Goal: Task Accomplishment & Management: Complete application form

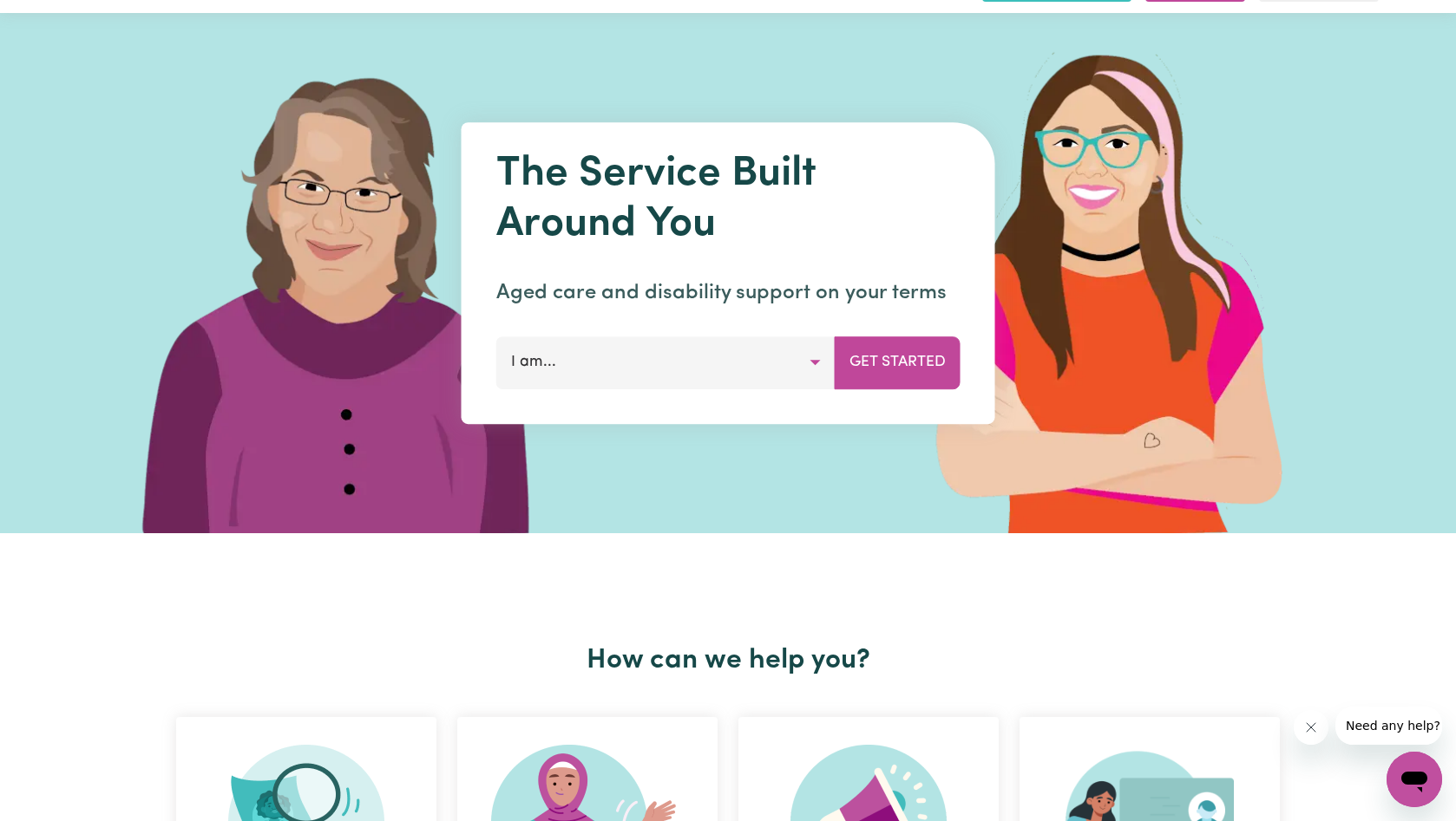
scroll to position [47, 0]
click at [635, 364] on button "I am..." at bounding box center [666, 363] width 339 height 52
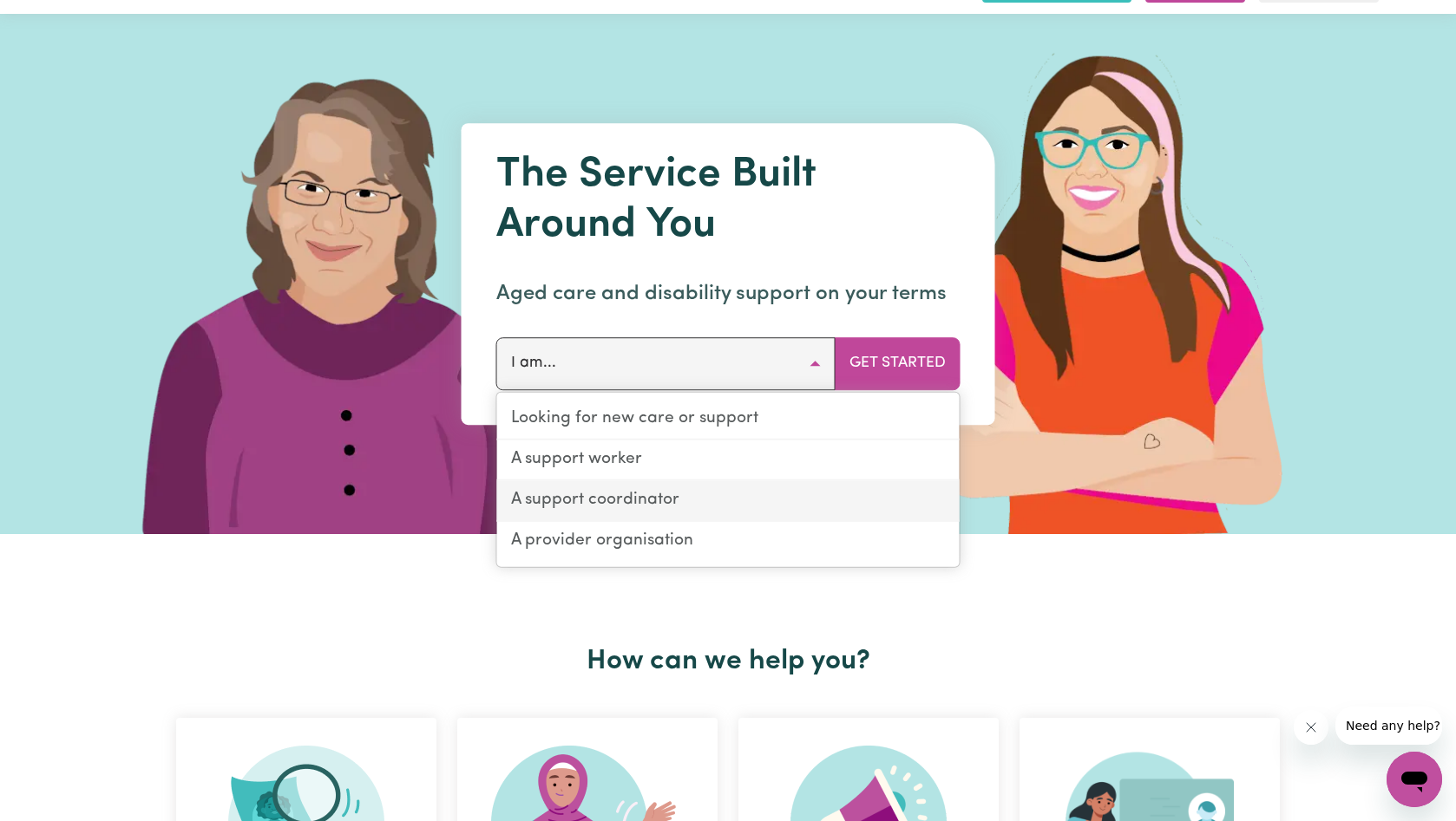
scroll to position [64, 0]
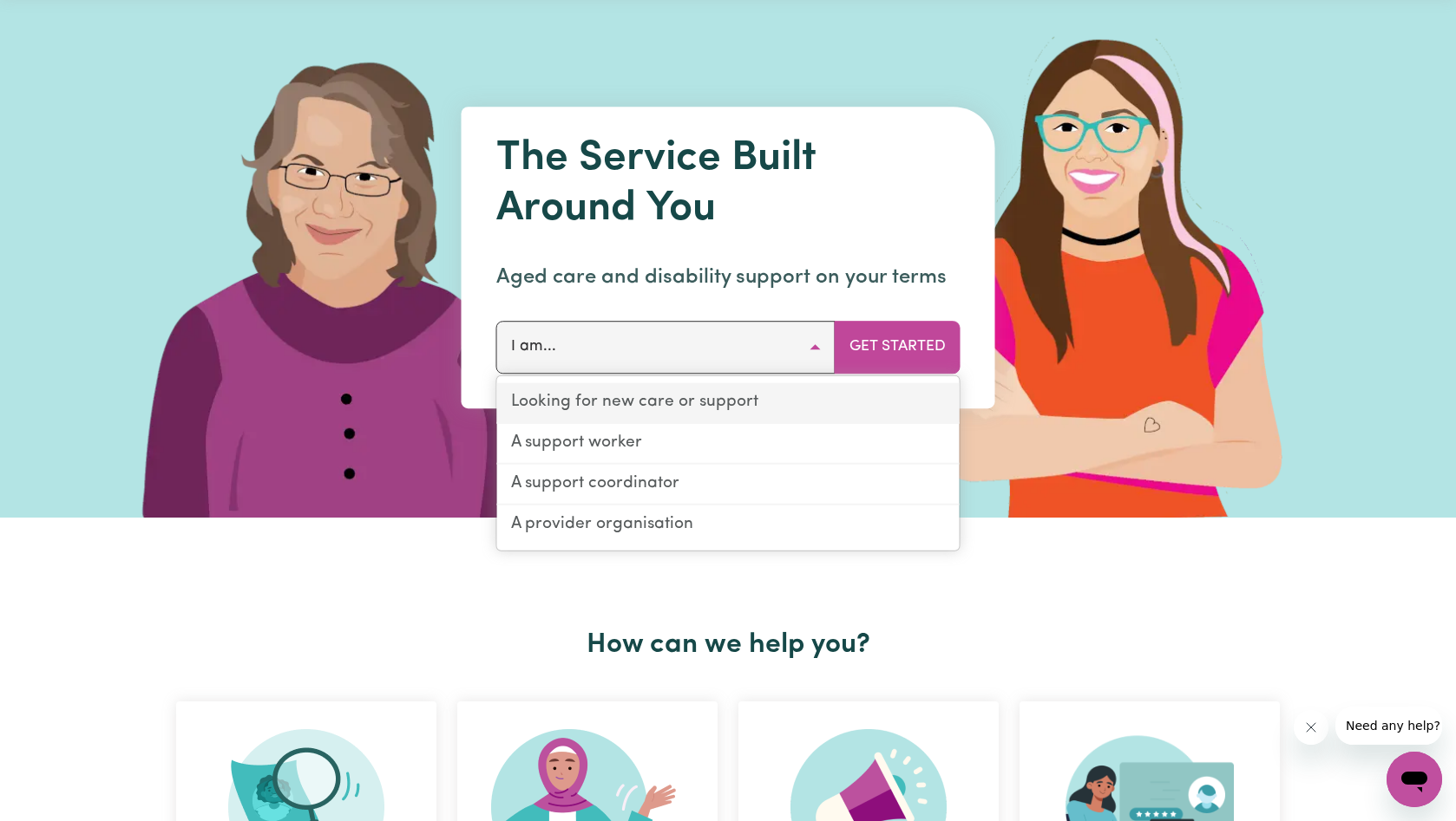
click at [675, 410] on link "Looking for new care or support" at bounding box center [728, 403] width 462 height 40
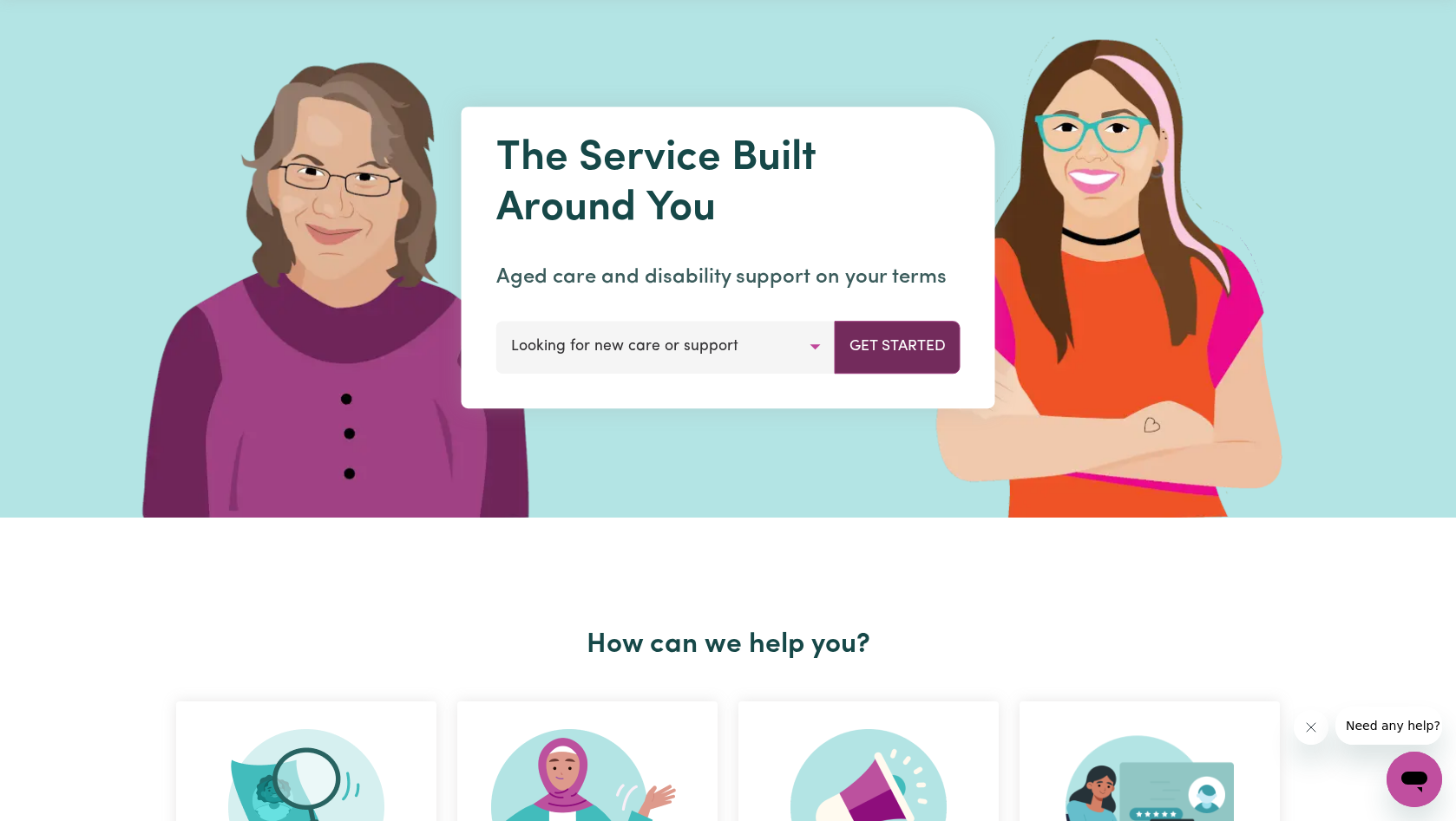
click at [932, 324] on button "Get Started" at bounding box center [897, 347] width 126 height 52
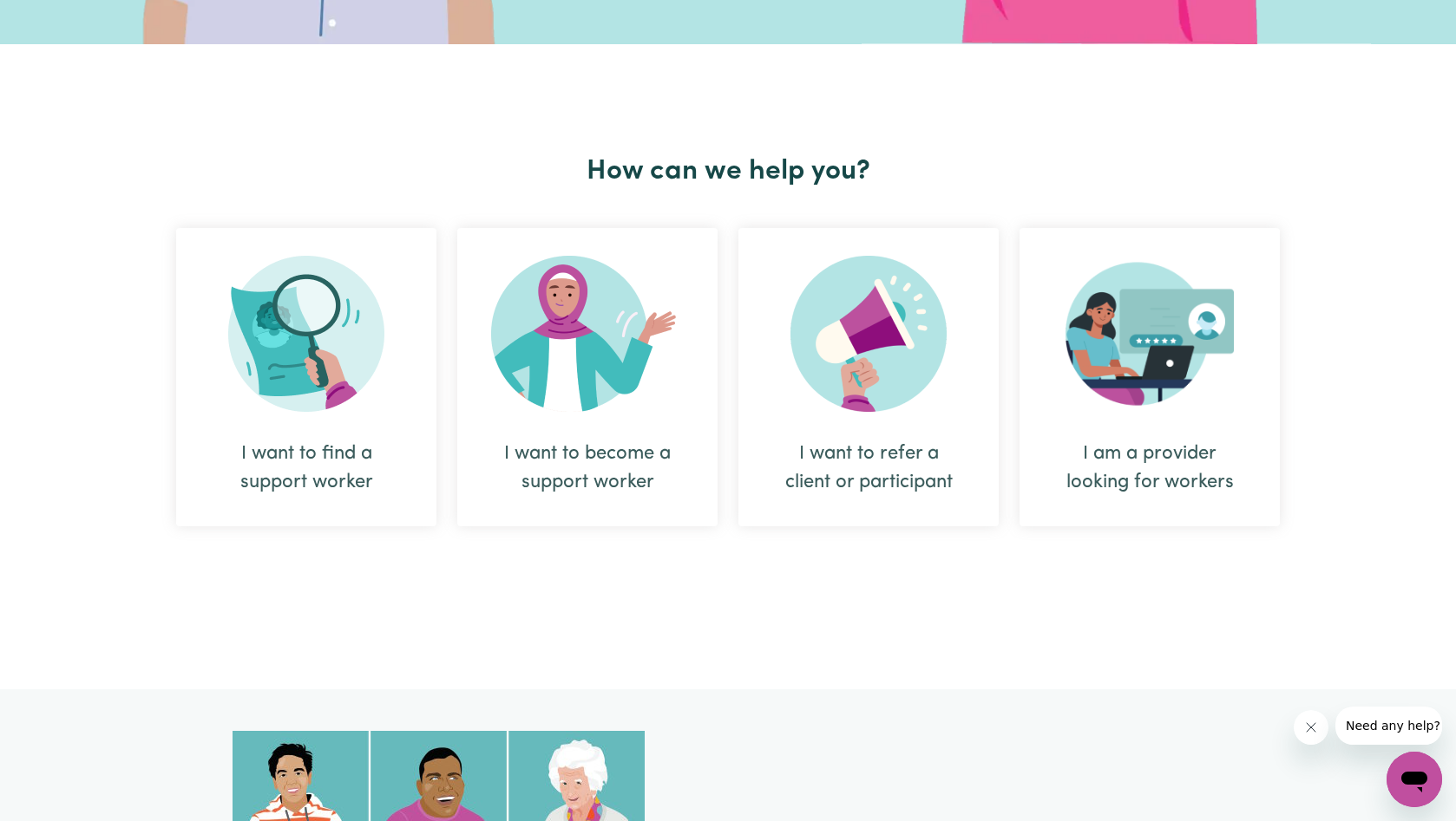
scroll to position [538, 0]
click at [326, 359] on img at bounding box center [307, 333] width 157 height 156
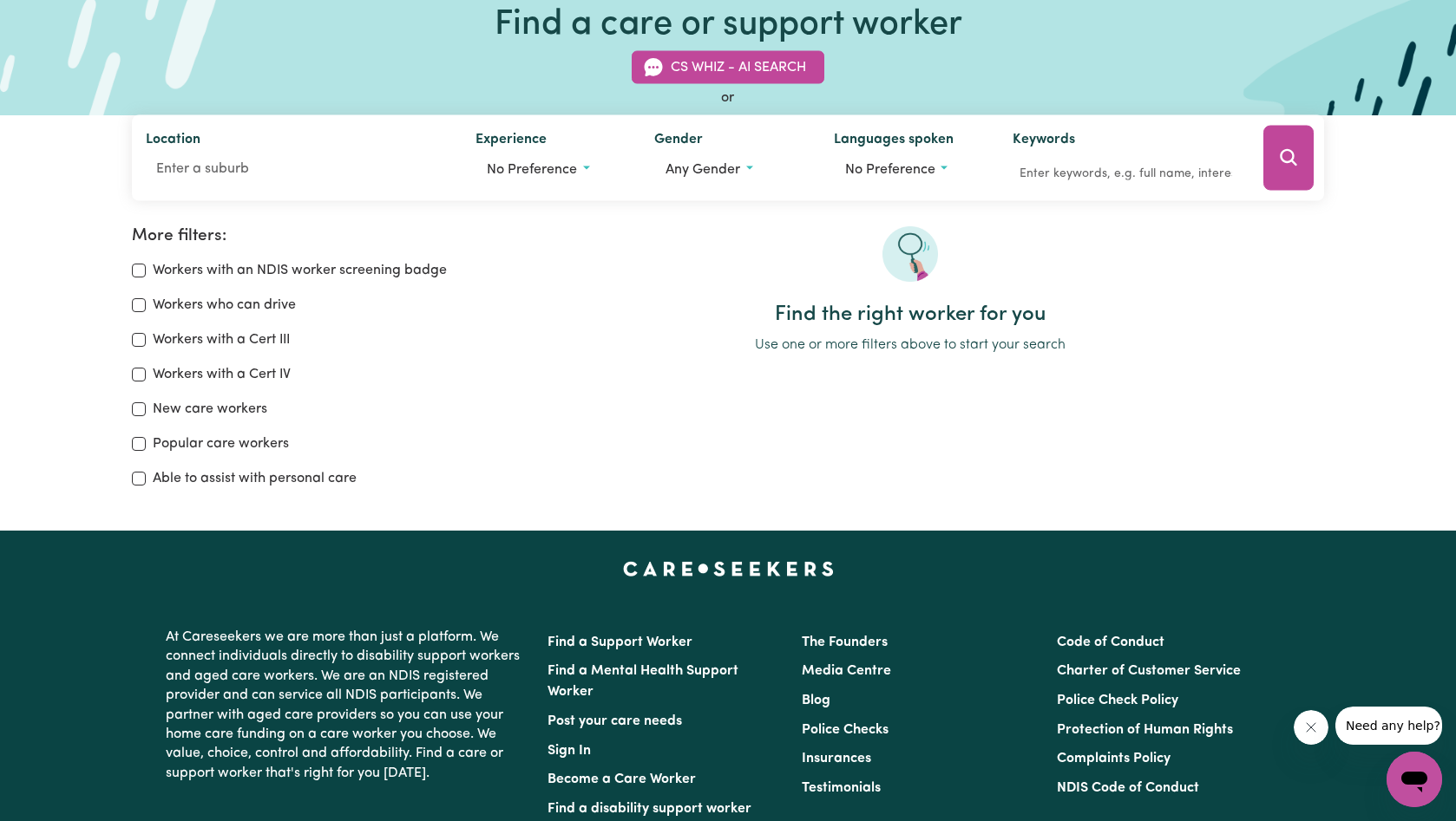
scroll to position [6, 0]
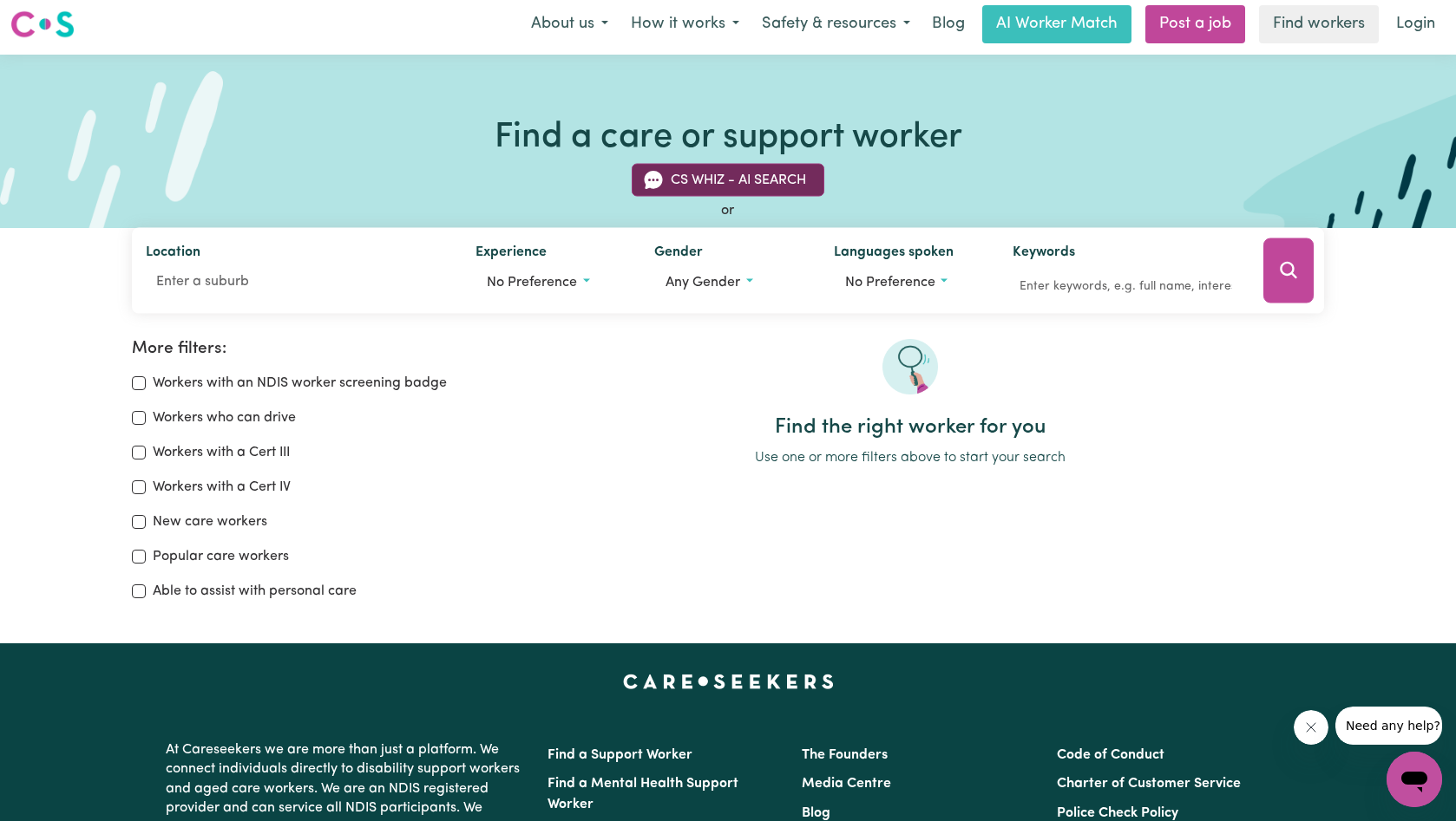
click at [727, 175] on button "CS Whiz - AI Search" at bounding box center [728, 180] width 192 height 33
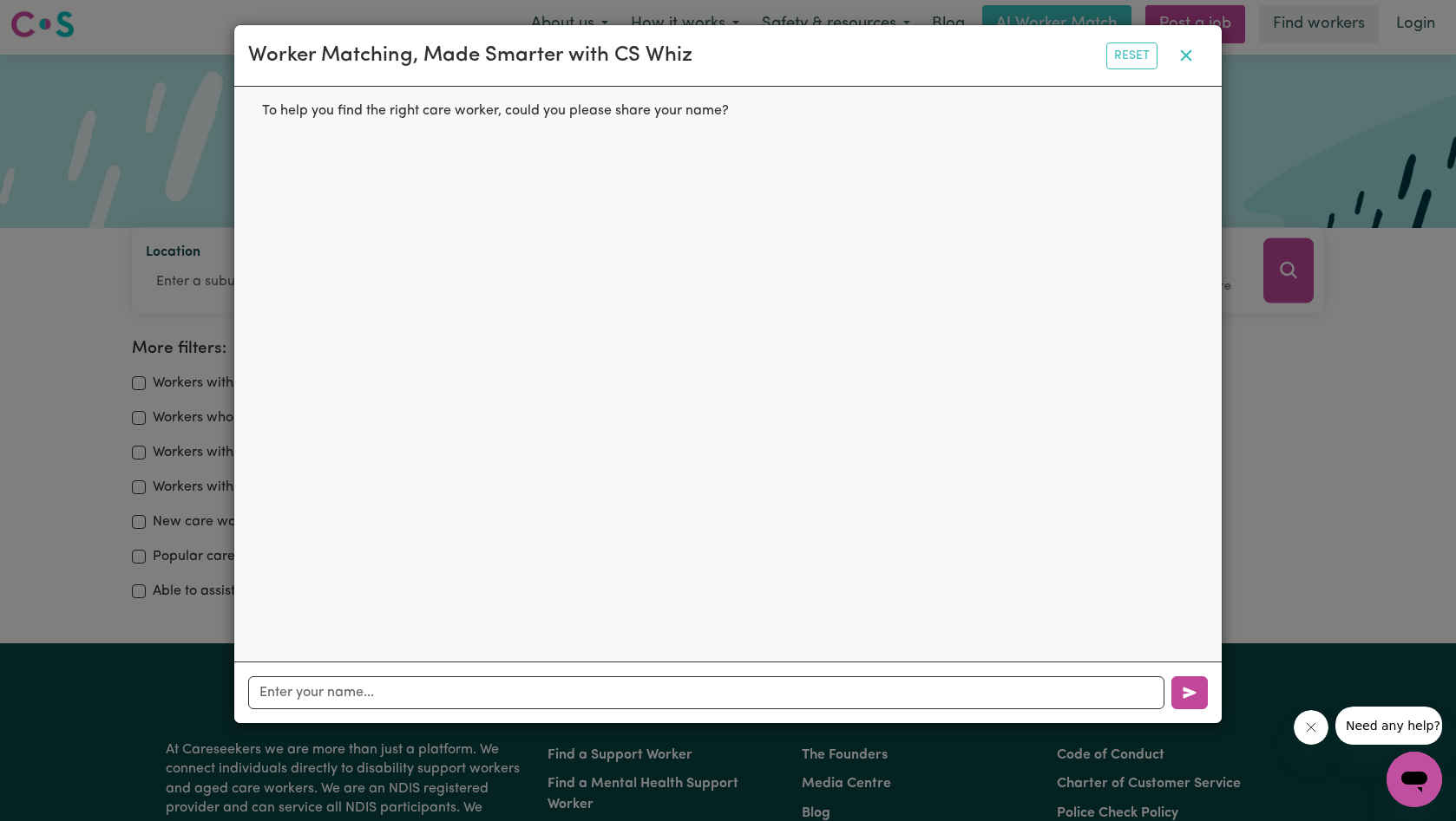
click at [1189, 57] on icon "button" at bounding box center [1185, 55] width 21 height 21
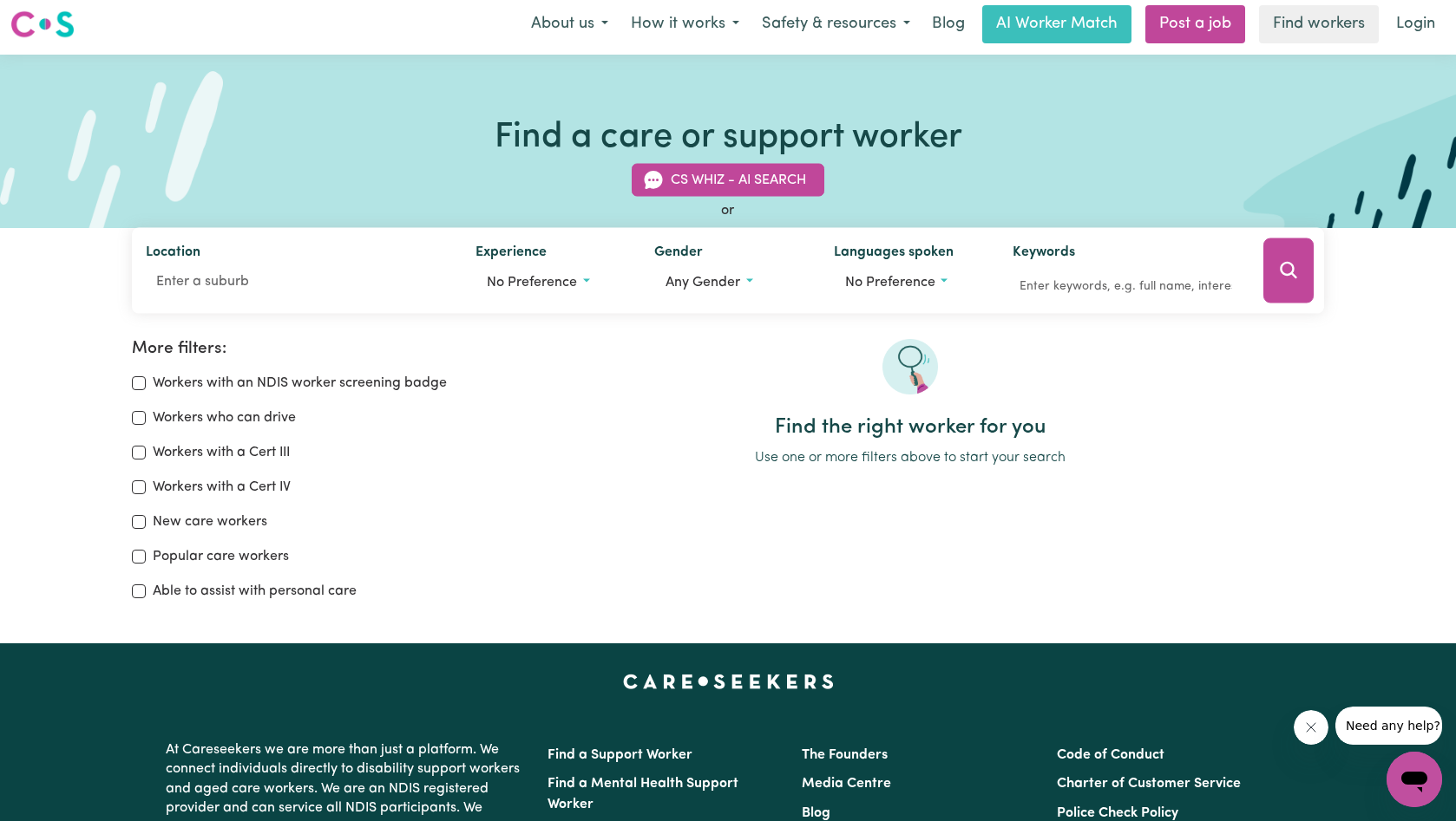
scroll to position [0, 0]
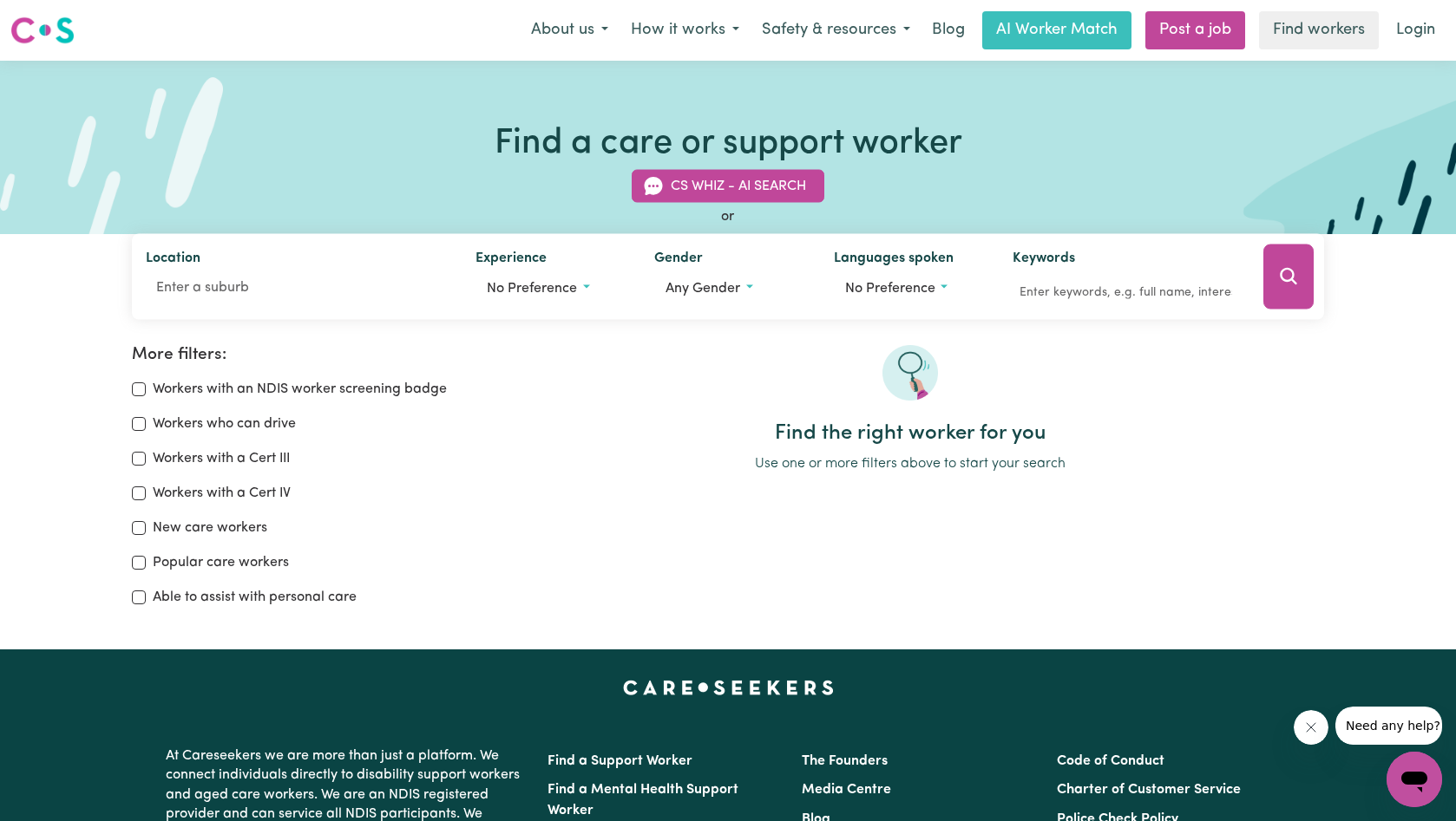
click at [57, 38] on img at bounding box center [42, 30] width 64 height 31
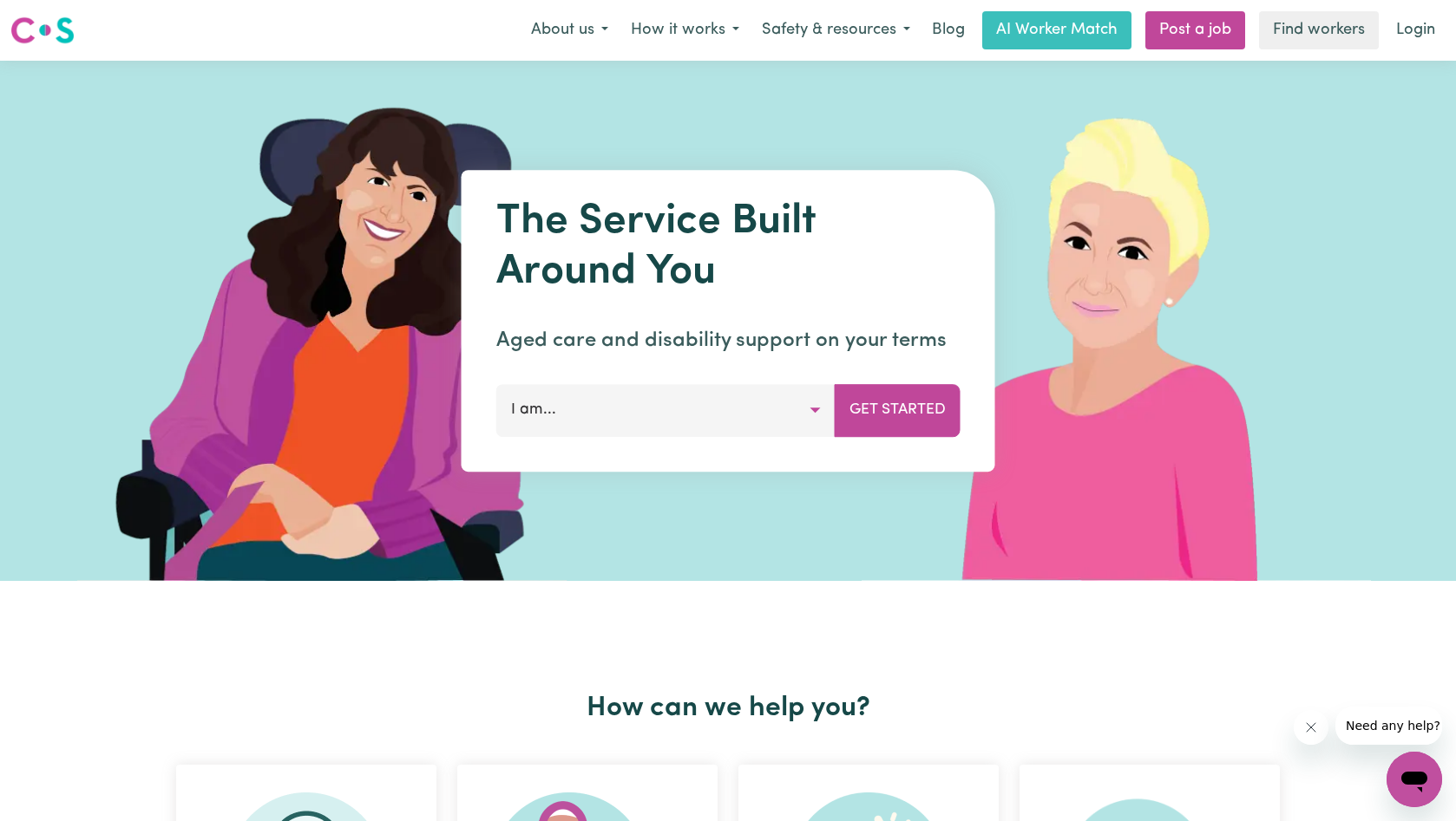
click at [1422, 788] on icon "Open messaging window" at bounding box center [1414, 780] width 31 height 31
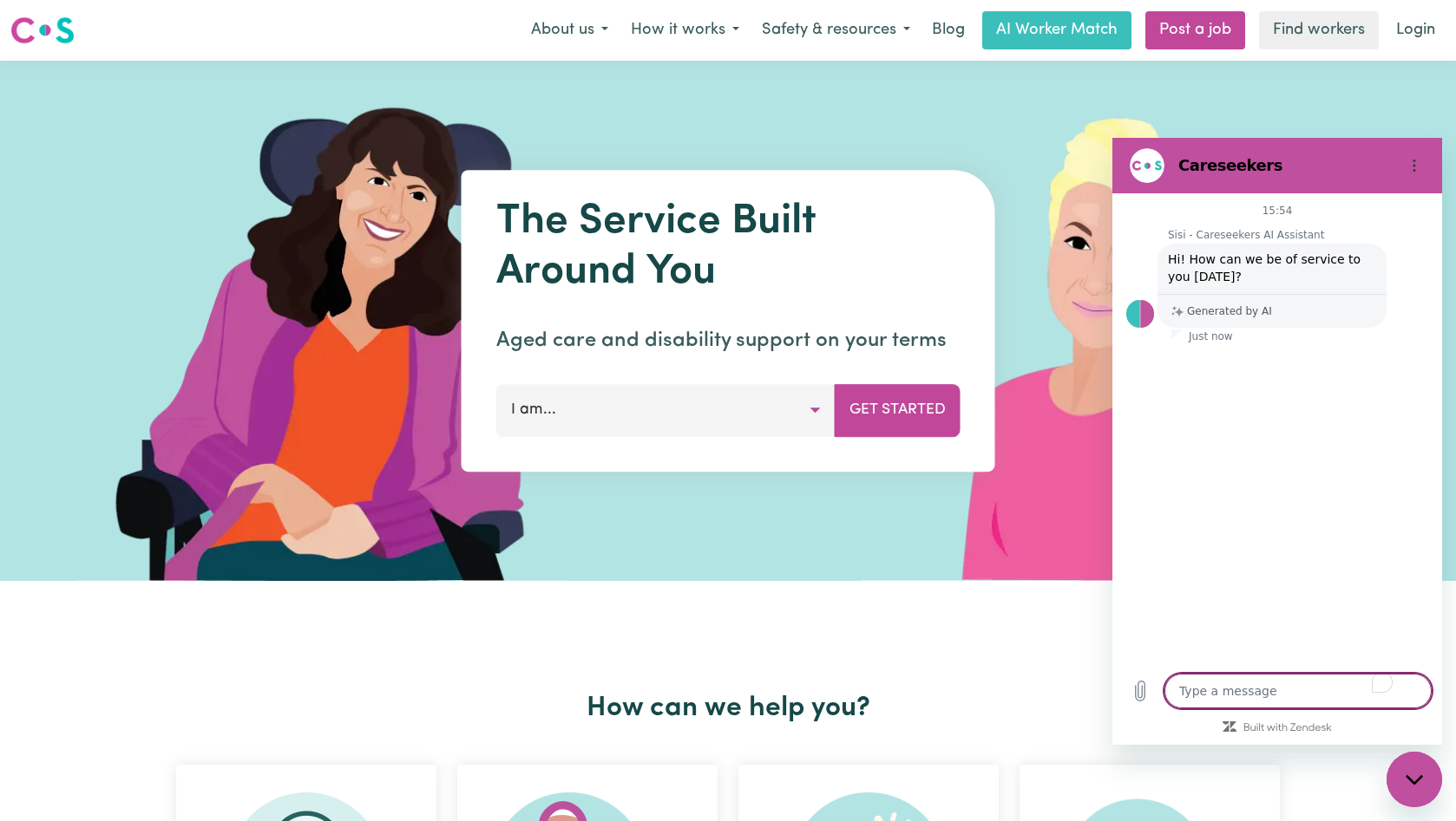
click at [1412, 108] on div "The Service Built Around You Aged care and disability support on your terms I a…" at bounding box center [728, 320] width 1456 height 520
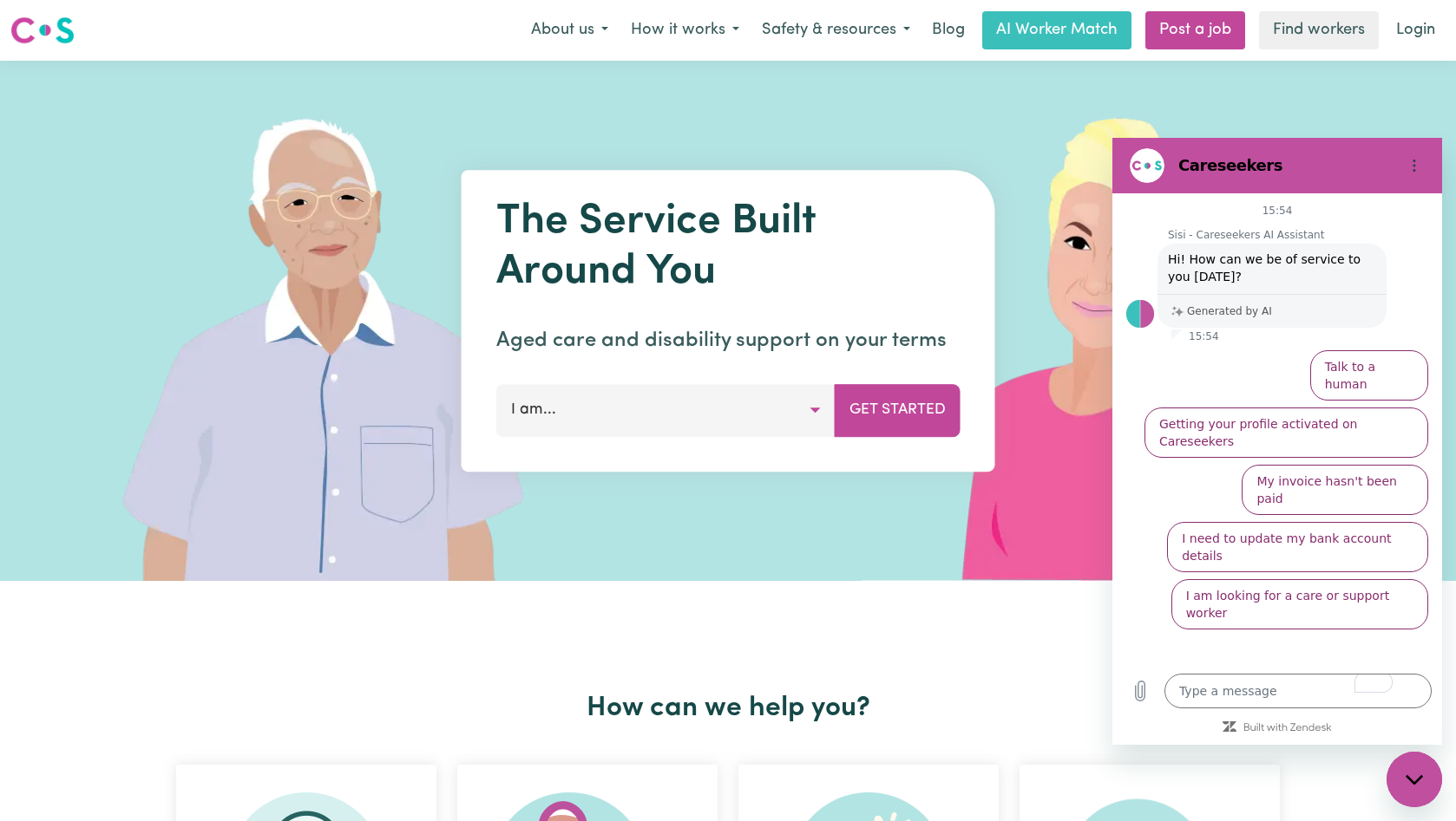
click at [1015, 117] on img at bounding box center [1119, 320] width 517 height 520
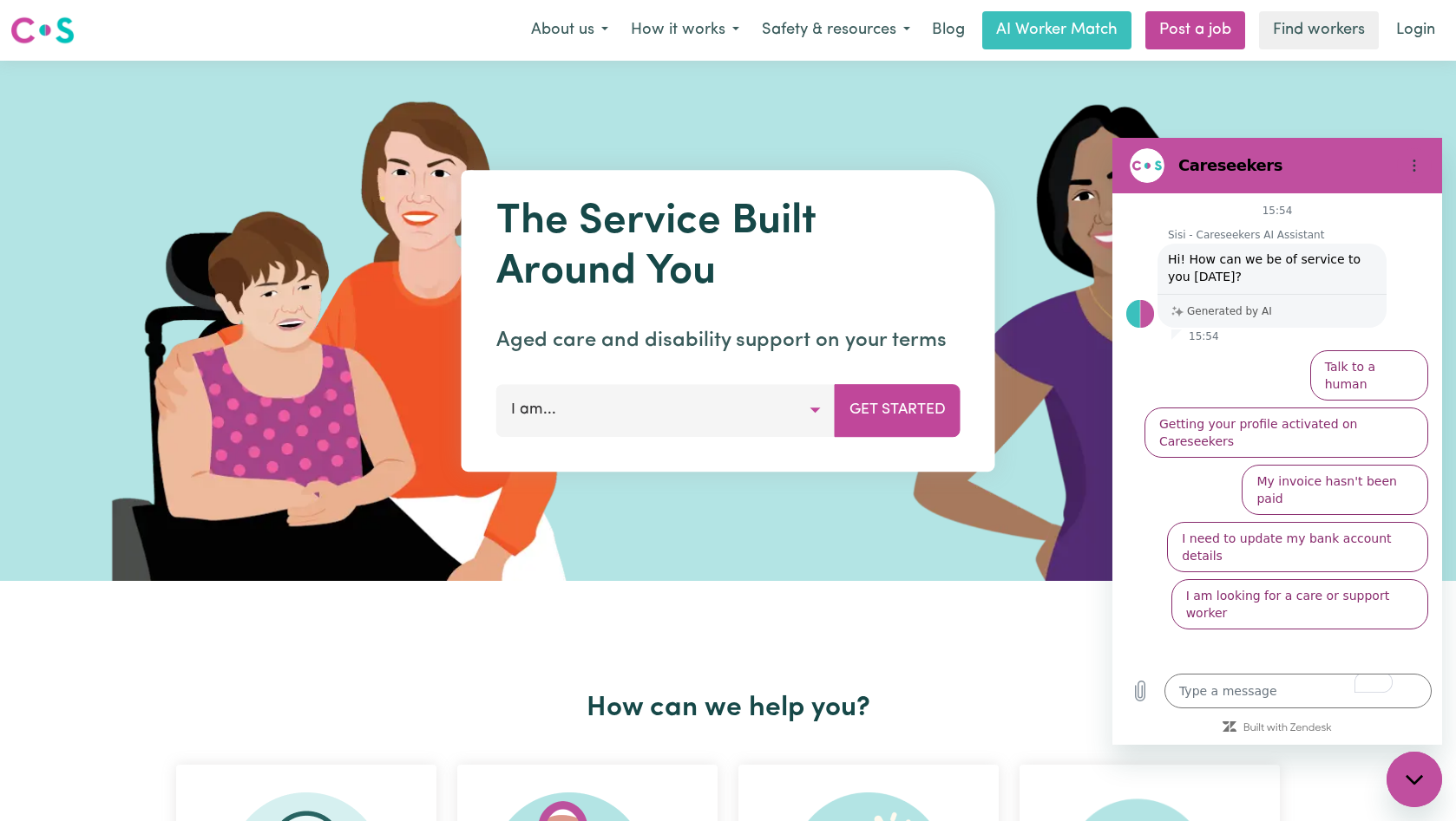
type textarea "x"
